Goal: Task Accomplishment & Management: Complete application form

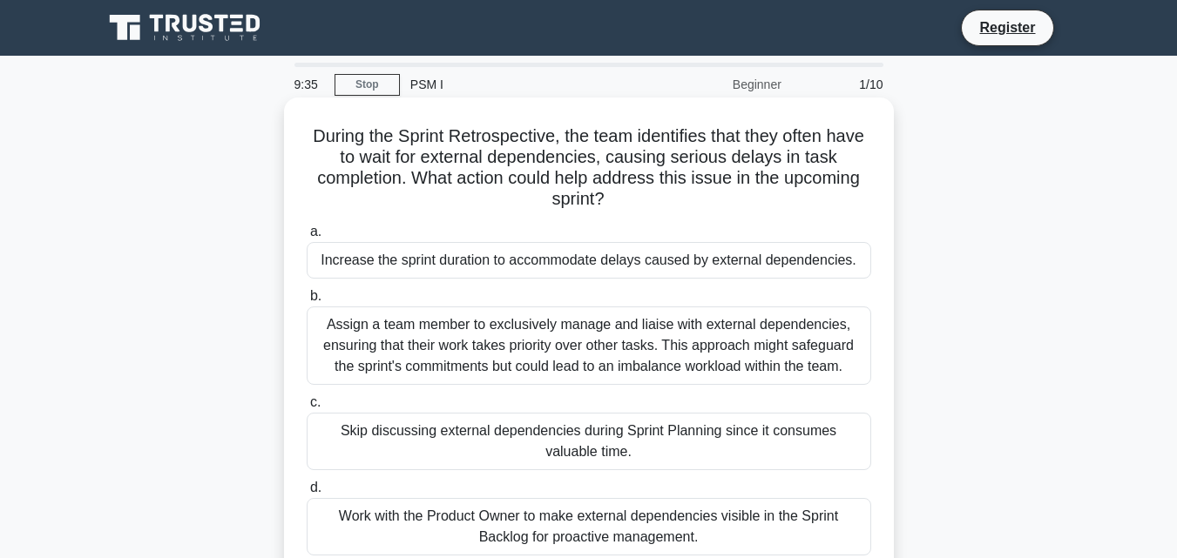
click at [375, 255] on div "Increase the sprint duration to accommodate delays caused by external dependenc…" at bounding box center [589, 260] width 565 height 37
click at [307, 238] on input "a. Increase the sprint duration to accommodate delays caused by external depend…" at bounding box center [307, 232] width 0 height 11
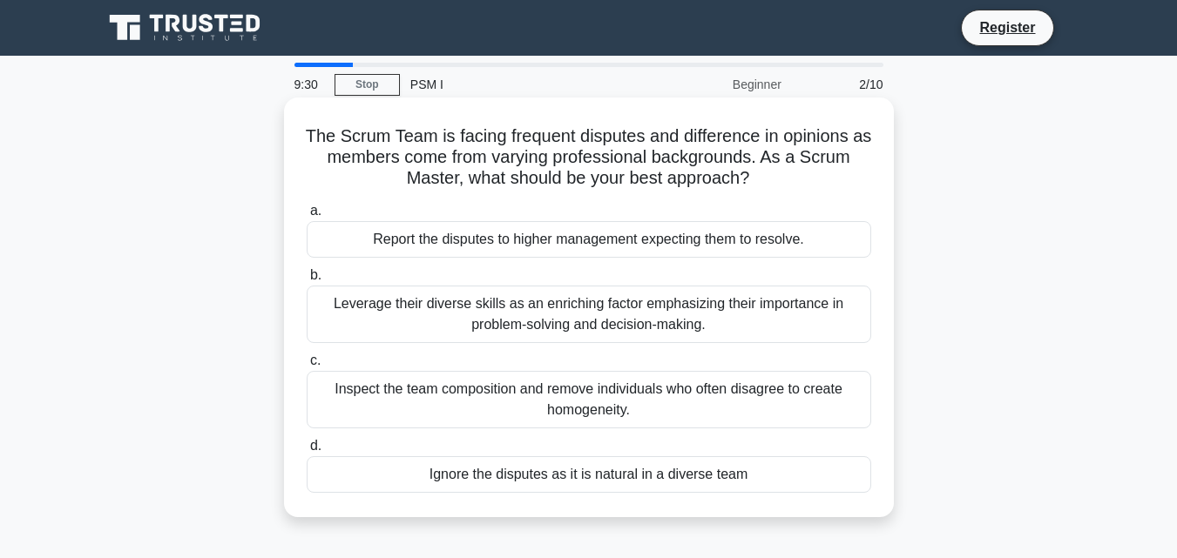
click at [486, 299] on div "Leverage their diverse skills as an enriching factor emphasizing their importan…" at bounding box center [589, 314] width 565 height 57
click at [307, 281] on input "b. Leverage their diverse skills as an enriching factor emphasizing their impor…" at bounding box center [307, 275] width 0 height 11
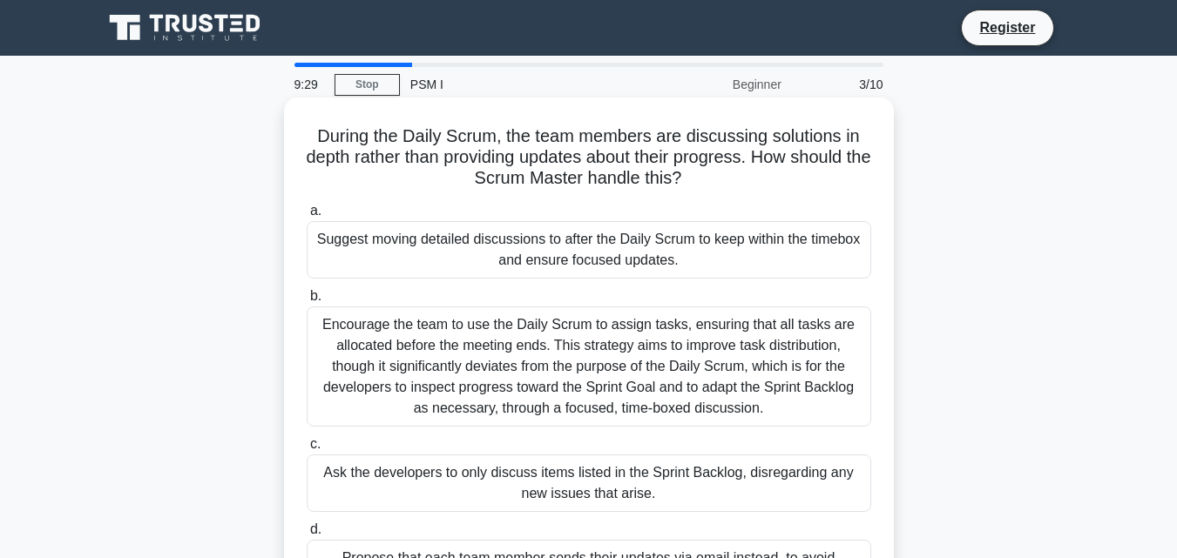
click at [492, 308] on div "Encourage the team to use the Daily Scrum to assign tasks, ensuring that all ta…" at bounding box center [589, 367] width 565 height 120
click at [307, 302] on input "b. Encourage the team to use the Daily Scrum to assign tasks, ensuring that all…" at bounding box center [307, 296] width 0 height 11
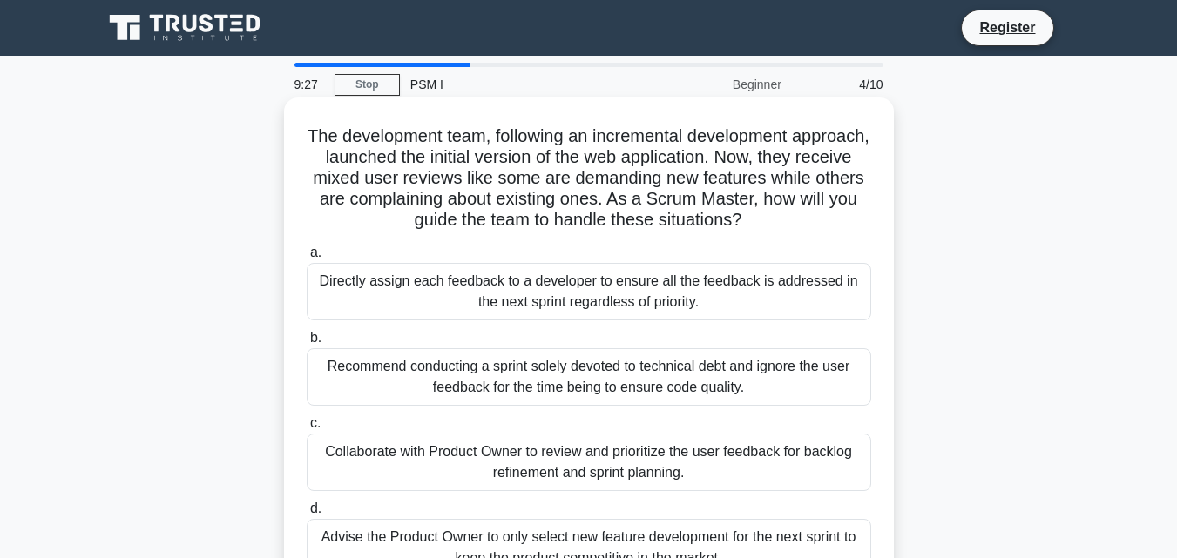
click at [485, 287] on div "Directly assign each feedback to a developer to ensure all the feedback is addr…" at bounding box center [589, 291] width 565 height 57
click at [307, 259] on input "a. Directly assign each feedback to a developer to ensure all the feedback is a…" at bounding box center [307, 252] width 0 height 11
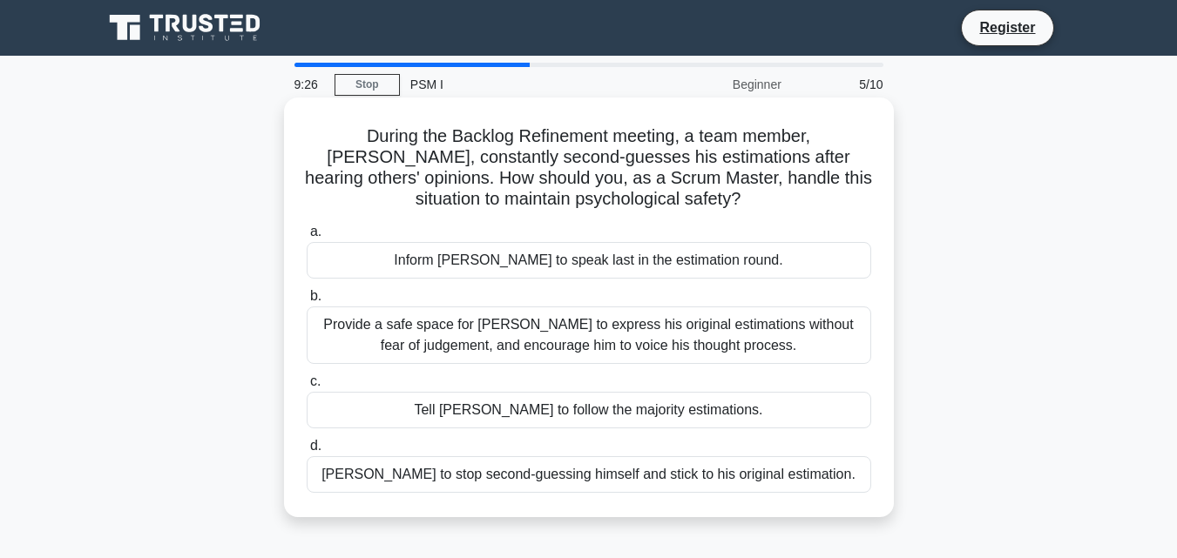
click at [497, 264] on div "Inform [PERSON_NAME] to speak last in the estimation round." at bounding box center [589, 260] width 565 height 37
click at [307, 238] on input "a. Inform [PERSON_NAME] to speak last in the estimation round." at bounding box center [307, 232] width 0 height 11
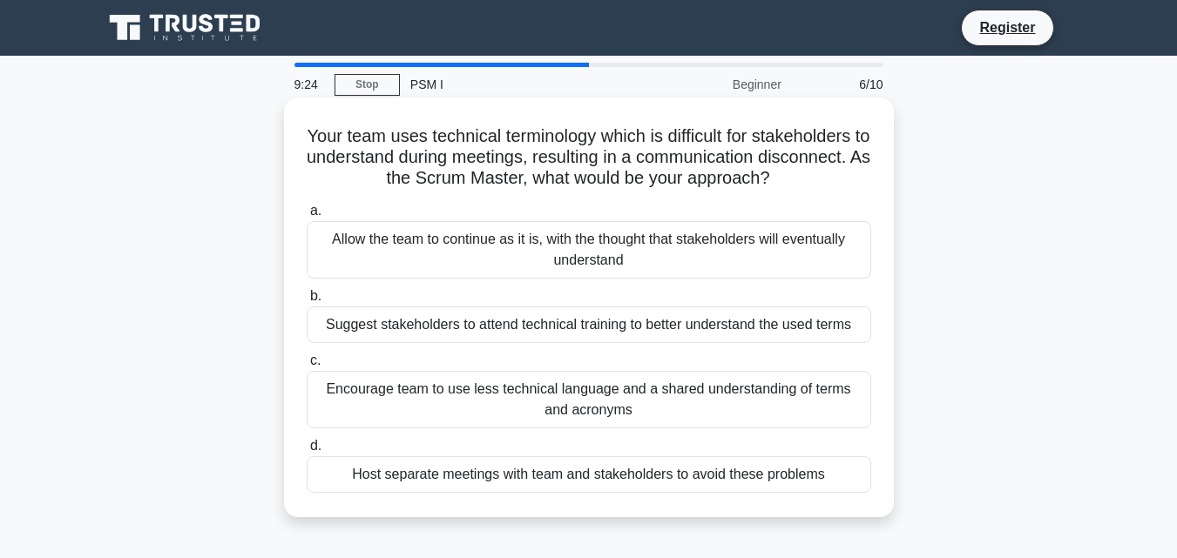
click at [503, 258] on div "Allow the team to continue as it is, with the thought that stakeholders will ev…" at bounding box center [589, 249] width 565 height 57
click at [307, 217] on input "a. Allow the team to continue as it is, with the thought that stakeholders will…" at bounding box center [307, 211] width 0 height 11
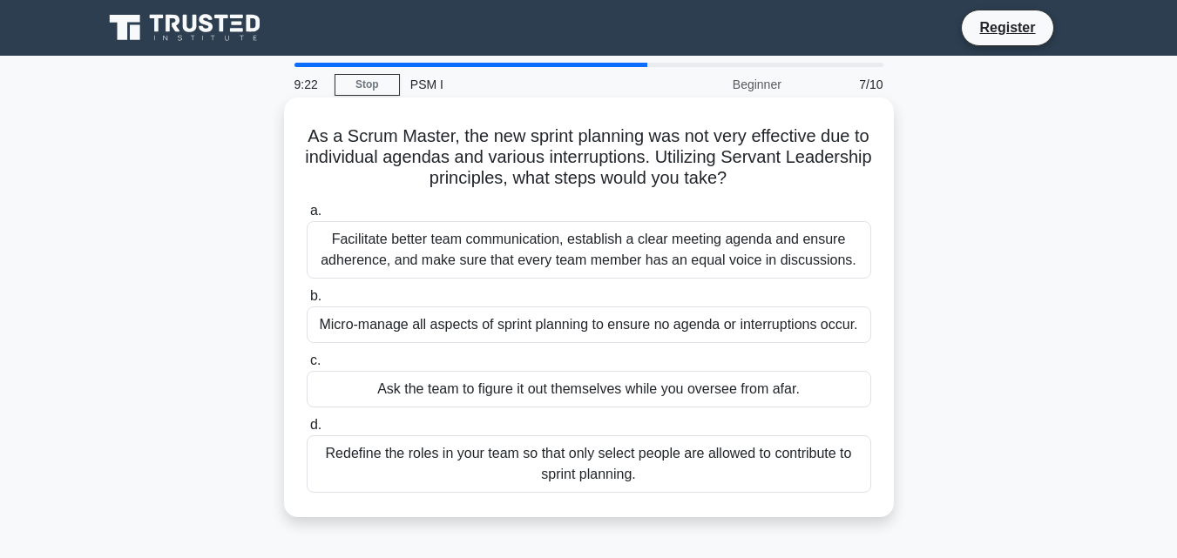
click at [507, 331] on div "Micro-manage all aspects of sprint planning to ensure no agenda or interruption…" at bounding box center [589, 325] width 565 height 37
click at [307, 302] on input "b. Micro-manage all aspects of sprint planning to ensure no agenda or interrupt…" at bounding box center [307, 296] width 0 height 11
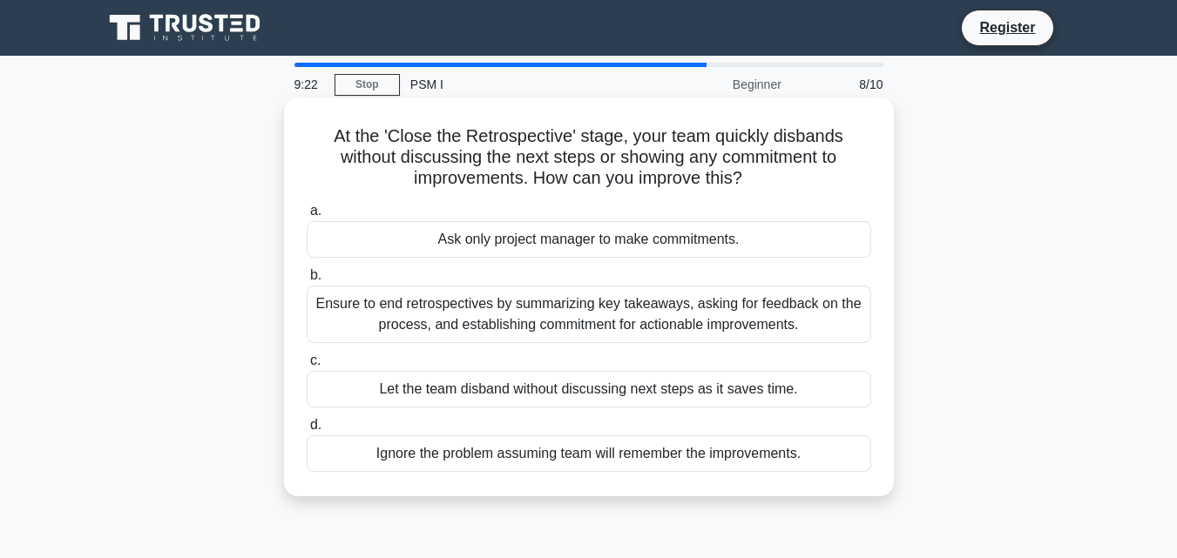
click at [532, 417] on label "d. Ignore the problem assuming team will remember the improvements." at bounding box center [589, 443] width 565 height 57
click at [307, 420] on input "d. Ignore the problem assuming team will remember the improvements." at bounding box center [307, 425] width 0 height 11
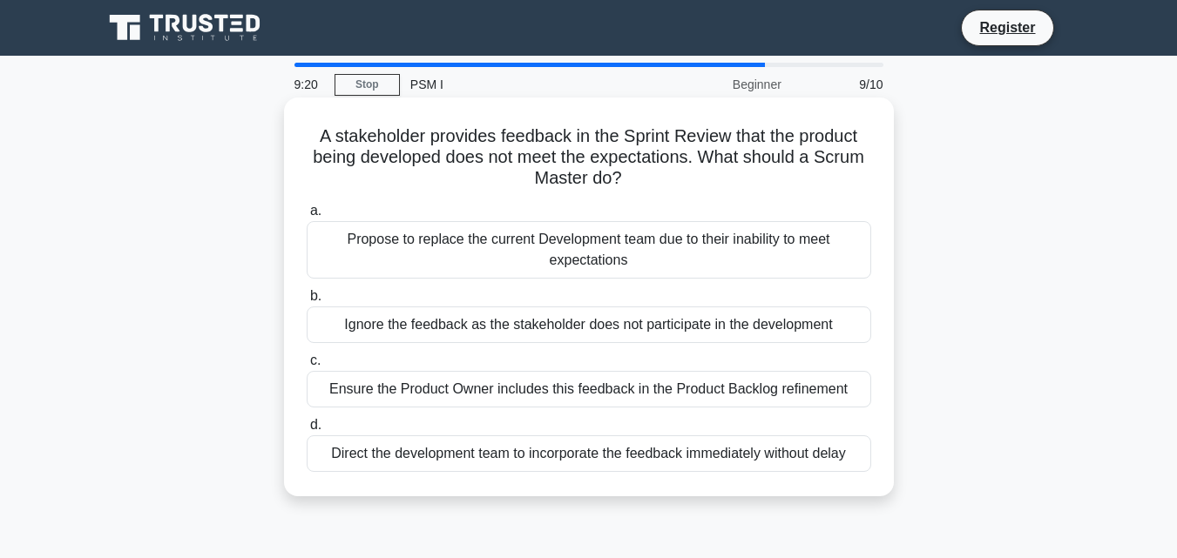
click at [538, 417] on label "d. Direct the development team to incorporate the feedback immediately without …" at bounding box center [589, 443] width 565 height 57
click at [307, 420] on input "d. Direct the development team to incorporate the feedback immediately without …" at bounding box center [307, 425] width 0 height 11
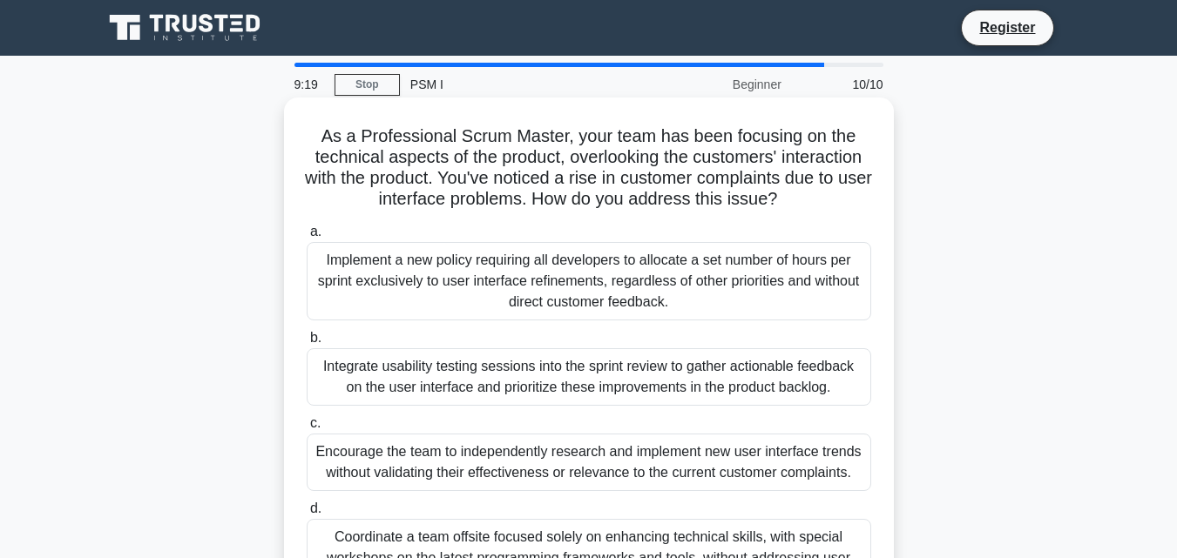
click at [531, 402] on div "Integrate usability testing sessions into the sprint review to gather actionabl…" at bounding box center [589, 376] width 565 height 57
click at [307, 344] on input "b. Integrate usability testing sessions into the sprint review to gather action…" at bounding box center [307, 338] width 0 height 11
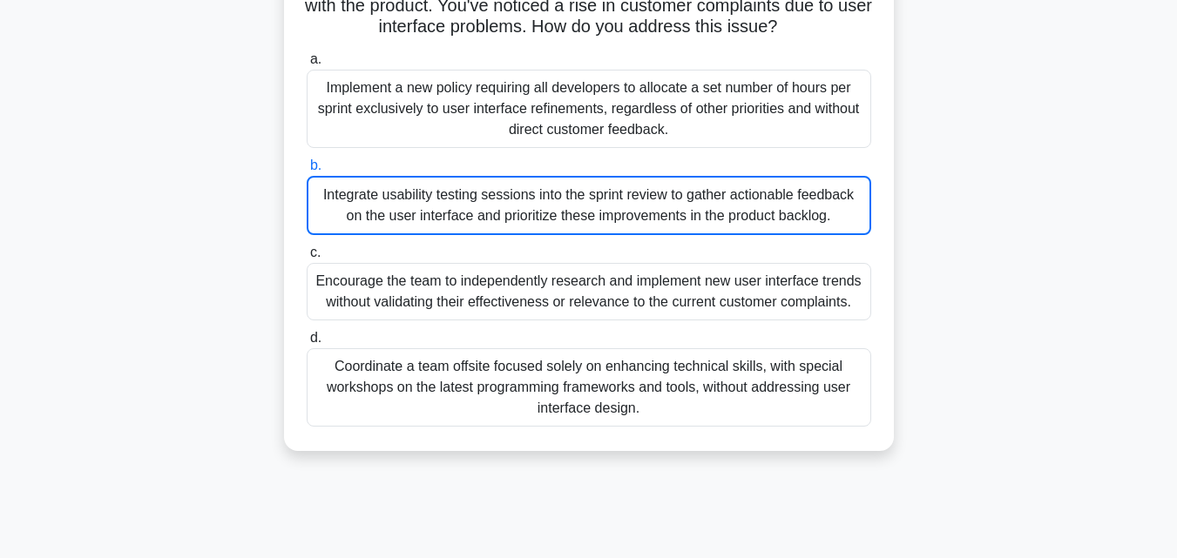
scroll to position [174, 0]
click at [511, 288] on div "Encourage the team to independently research and implement new user interface t…" at bounding box center [589, 289] width 565 height 57
click at [307, 257] on input "c. Encourage the team to independently research and implement new user interfac…" at bounding box center [307, 251] width 0 height 11
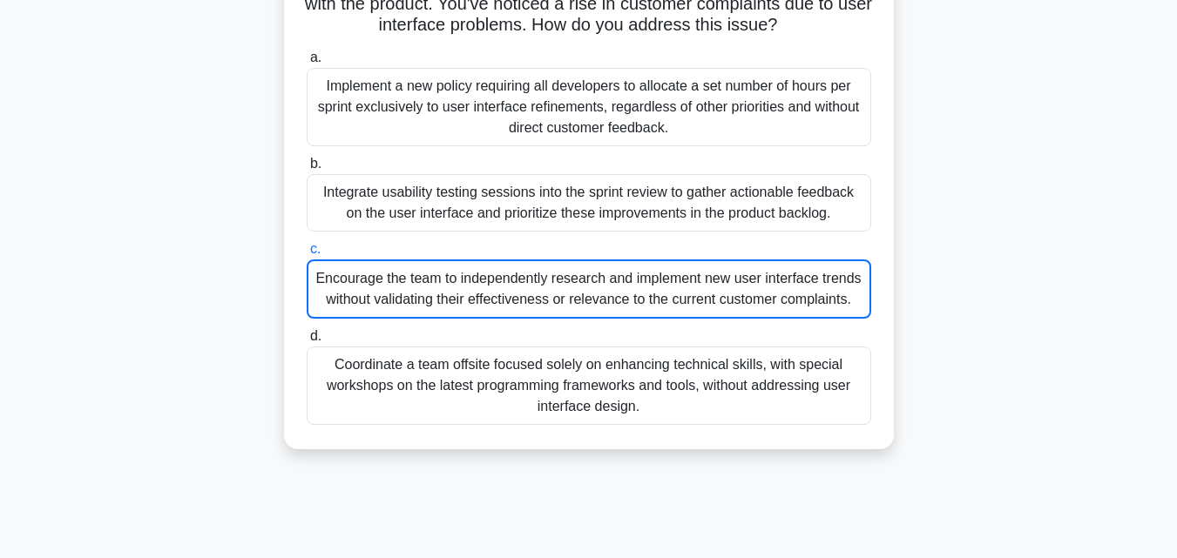
scroll to position [0, 0]
